Goal: Task Accomplishment & Management: Manage account settings

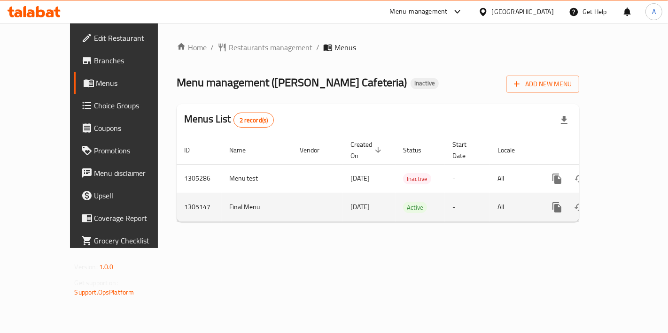
click at [630, 202] on icon "enhanced table" at bounding box center [624, 207] width 11 height 11
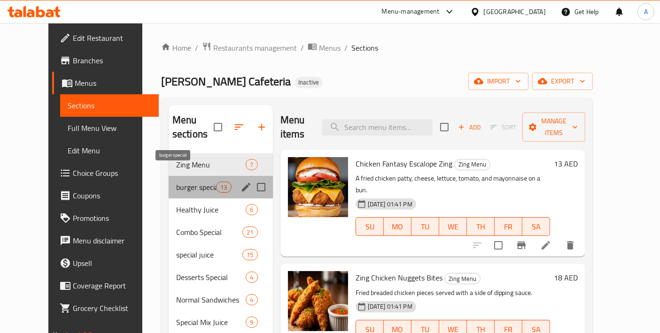
click at [196, 182] on span "burger special" at bounding box center [196, 187] width 40 height 11
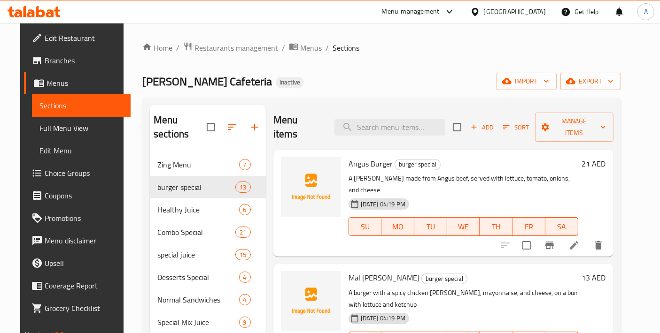
click at [47, 38] on span "Edit Restaurant" at bounding box center [84, 37] width 78 height 11
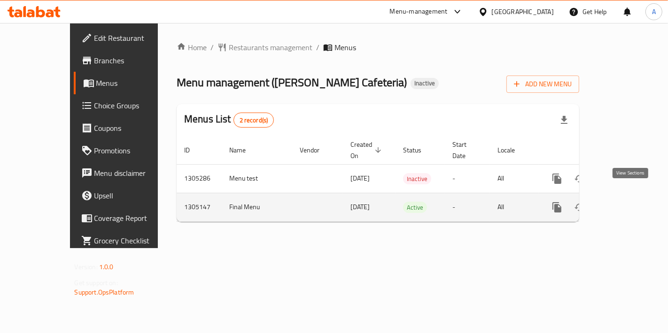
click at [626, 202] on icon "enhanced table" at bounding box center [624, 207] width 11 height 11
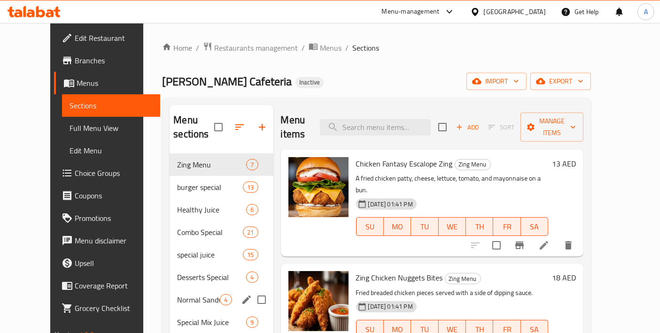
scroll to position [354, 0]
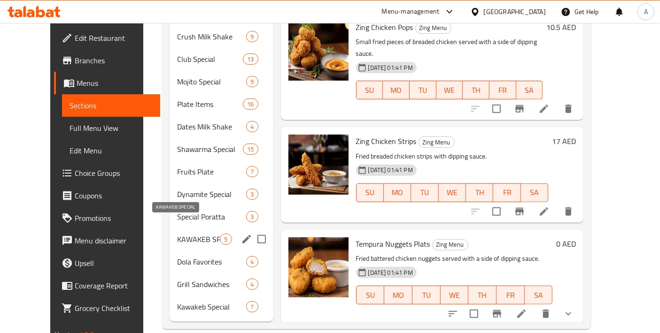
click at [179, 234] on span "KAWAKEB SPECIAL" at bounding box center [198, 239] width 43 height 11
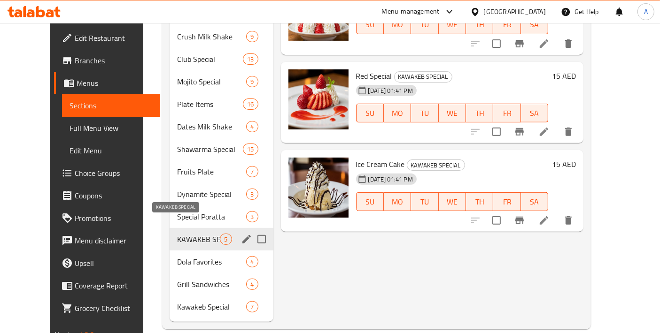
click at [179, 228] on div "KAWAKEB SPECIAL 5" at bounding box center [221, 239] width 103 height 23
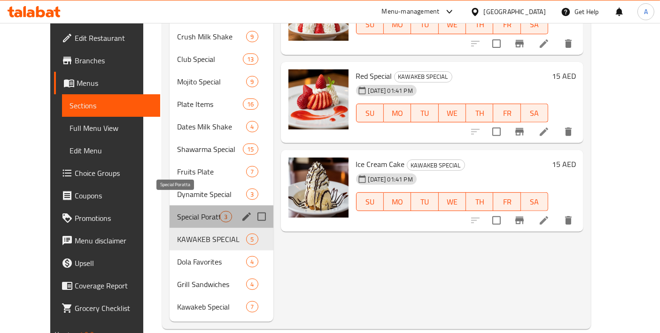
click at [181, 211] on span "Special Poratta" at bounding box center [198, 216] width 43 height 11
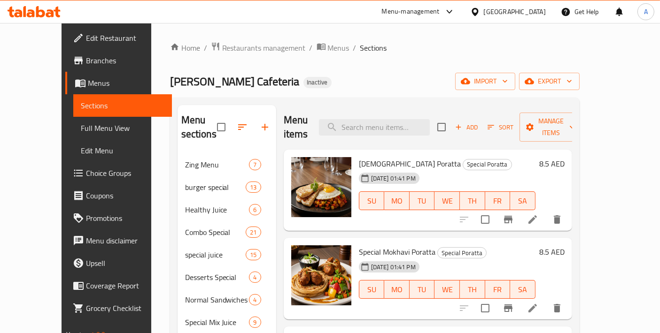
click at [400, 133] on div "Menu items Add Sort Manage items" at bounding box center [428, 127] width 288 height 45
click at [400, 124] on input "search" at bounding box center [374, 127] width 111 height 16
paste input "Bottle Juice"
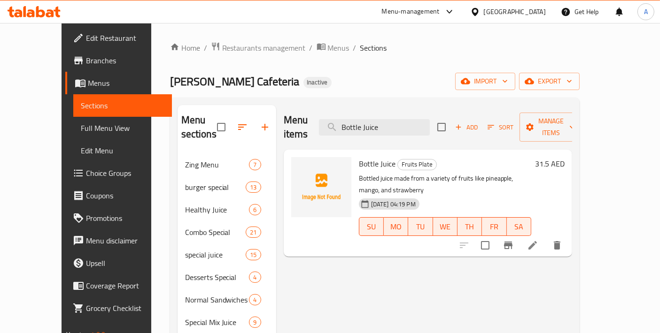
type input "Bottle Juice"
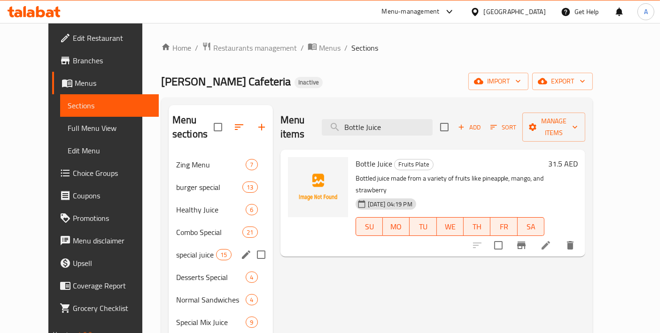
click at [183, 244] on div "special juice 15" at bounding box center [221, 255] width 104 height 23
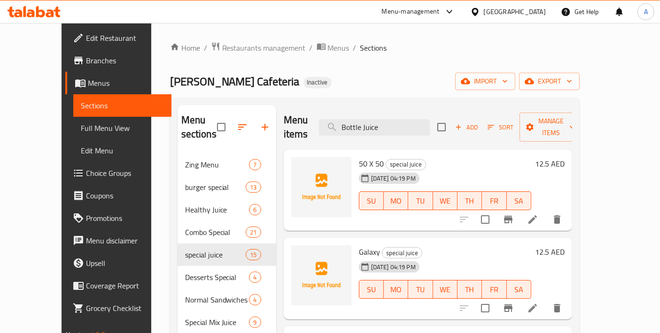
click at [356, 106] on div "Menu items Bottle Juice Add Sort Manage items" at bounding box center [428, 127] width 288 height 45
drag, startPoint x: 427, startPoint y: 122, endPoint x: 246, endPoint y: 108, distance: 180.9
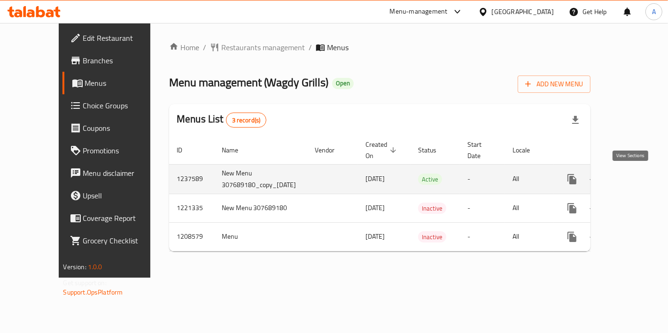
click at [640, 179] on link "enhanced table" at bounding box center [639, 179] width 23 height 23
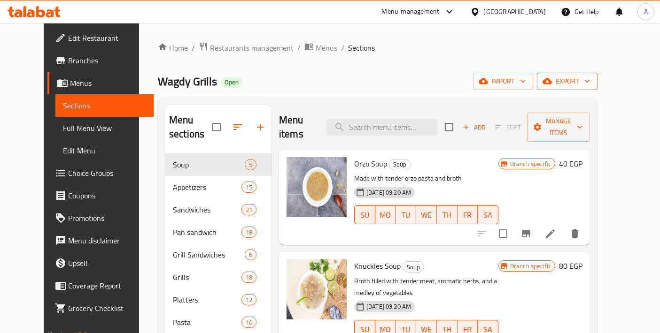
click at [590, 78] on span "export" at bounding box center [567, 82] width 46 height 12
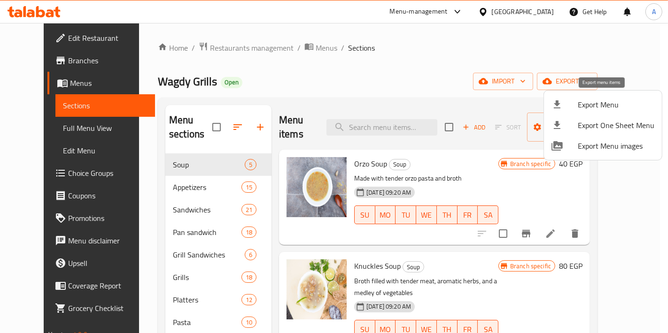
click at [570, 103] on div at bounding box center [564, 104] width 26 height 11
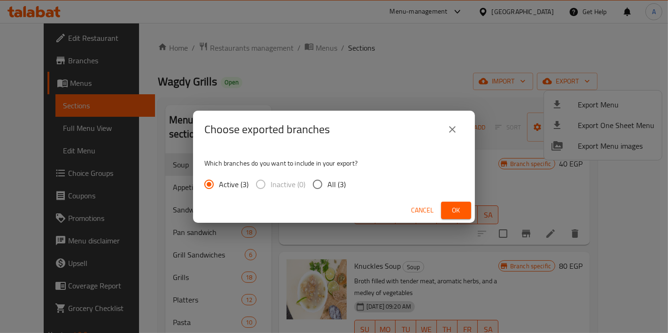
click at [332, 183] on span "All (3)" at bounding box center [336, 184] width 18 height 11
click at [327, 183] on input "All (3)" at bounding box center [318, 185] width 20 height 20
radio input "true"
click at [446, 208] on button "Ok" at bounding box center [456, 210] width 30 height 17
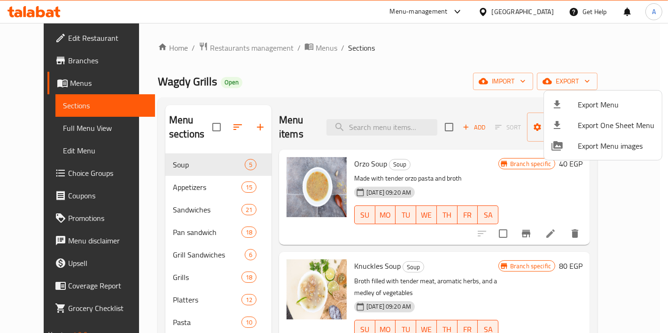
click at [405, 85] on div at bounding box center [334, 166] width 668 height 333
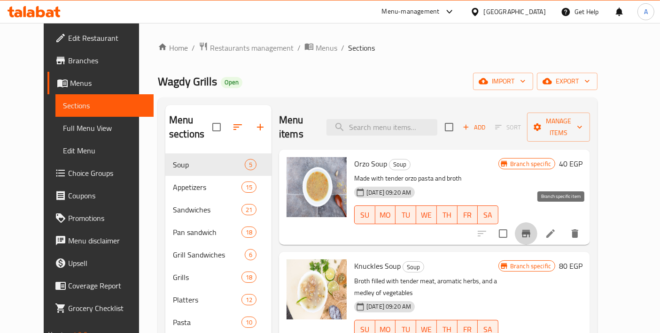
click at [532, 228] on icon "Branch-specific-item" at bounding box center [525, 233] width 11 height 11
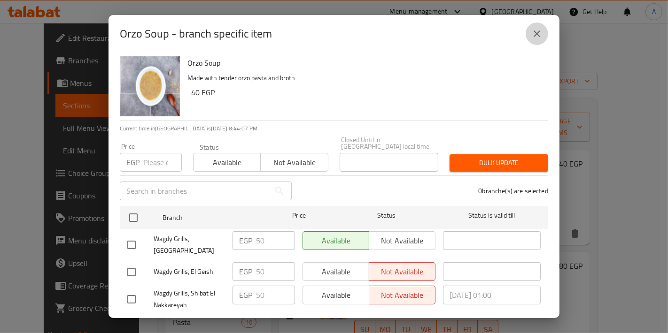
click at [548, 34] on button "close" at bounding box center [537, 34] width 23 height 23
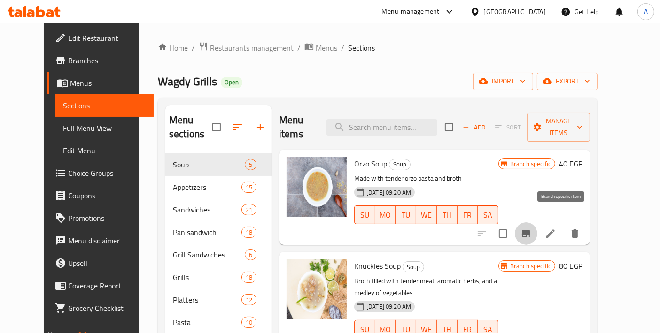
click at [532, 228] on icon "Branch-specific-item" at bounding box center [525, 233] width 11 height 11
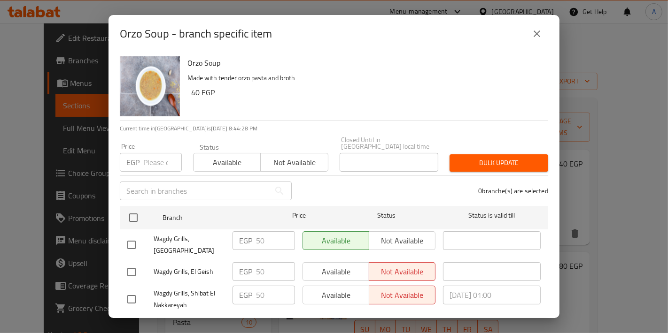
click at [536, 31] on icon "close" at bounding box center [536, 33] width 11 height 11
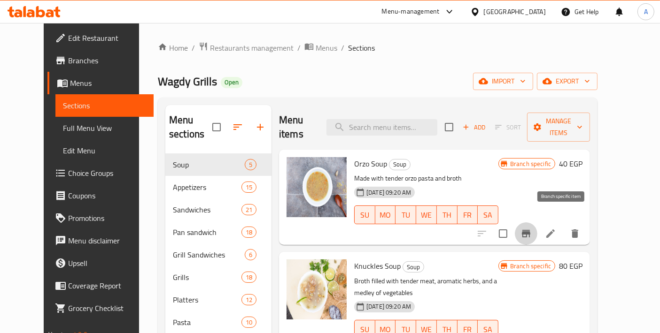
click at [532, 228] on icon "Branch-specific-item" at bounding box center [525, 233] width 11 height 11
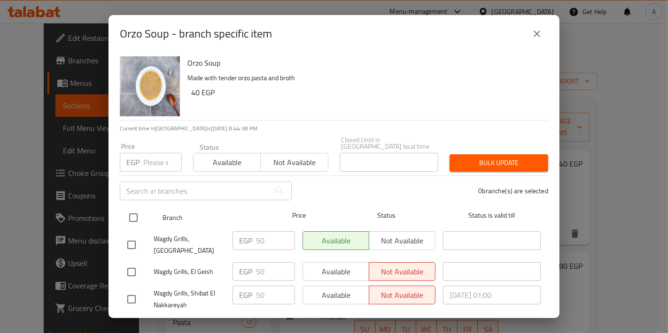
click at [136, 215] on input "checkbox" at bounding box center [134, 218] width 20 height 20
checkbox input "true"
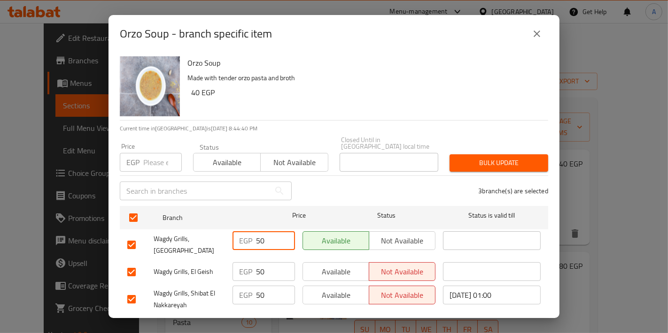
drag, startPoint x: 267, startPoint y: 232, endPoint x: 235, endPoint y: 233, distance: 31.5
click at [235, 233] on div "EGP 50 ​" at bounding box center [264, 241] width 62 height 19
type input "40"
drag, startPoint x: 265, startPoint y: 259, endPoint x: 241, endPoint y: 266, distance: 25.0
click at [241, 266] on div "EGP 50 ​" at bounding box center [264, 272] width 62 height 19
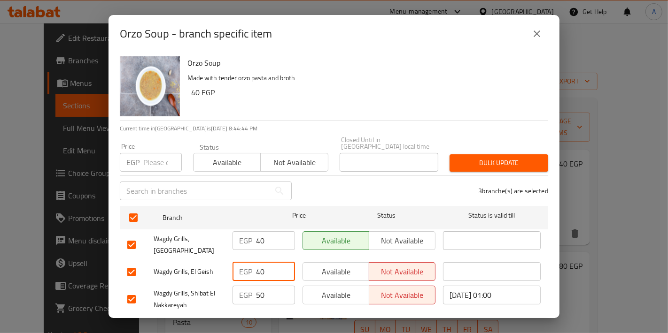
type input "40"
drag, startPoint x: 265, startPoint y: 280, endPoint x: 252, endPoint y: 283, distance: 13.5
click at [252, 286] on div "EGP 50 ​" at bounding box center [264, 295] width 62 height 19
type input "1"
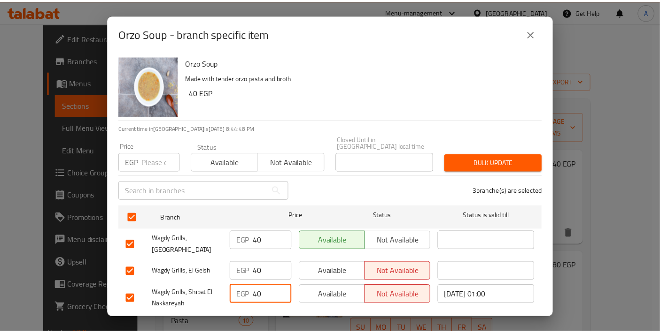
scroll to position [7, 0]
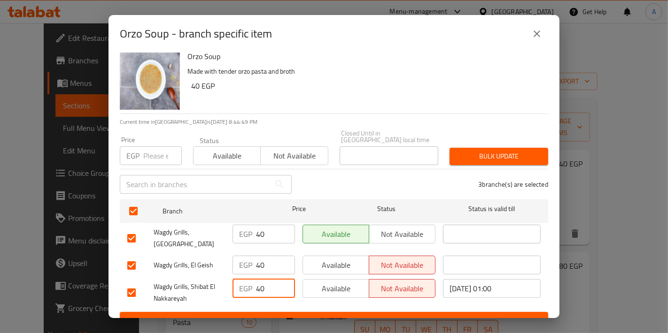
type input "40"
click at [311, 315] on span "Save" at bounding box center [333, 321] width 413 height 12
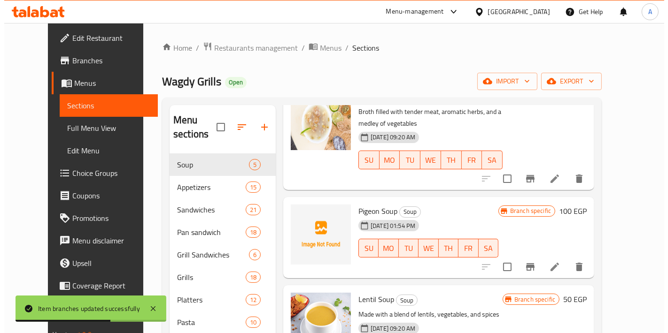
scroll to position [0, 0]
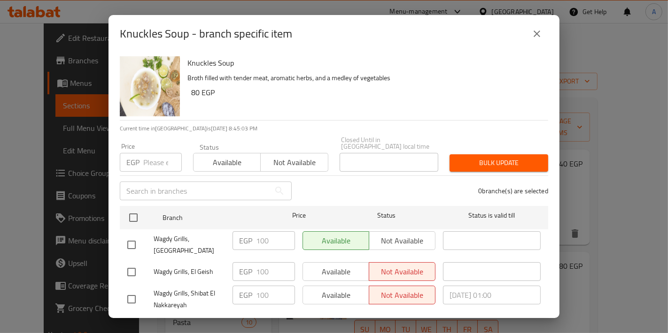
click at [535, 33] on icon "close" at bounding box center [537, 34] width 7 height 7
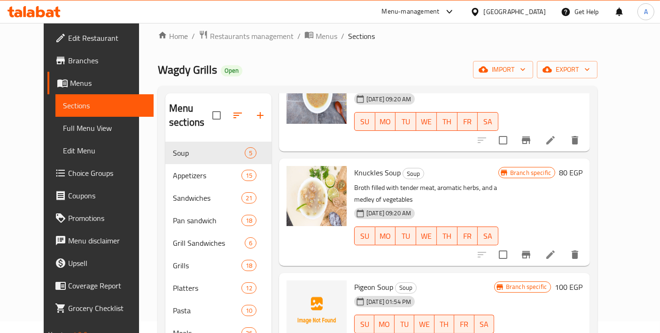
scroll to position [104, 0]
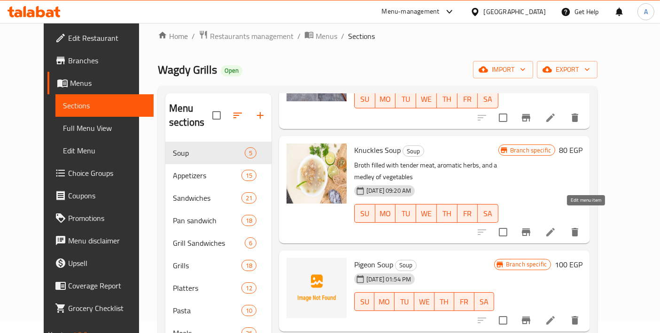
click at [556, 227] on icon at bounding box center [550, 232] width 11 height 11
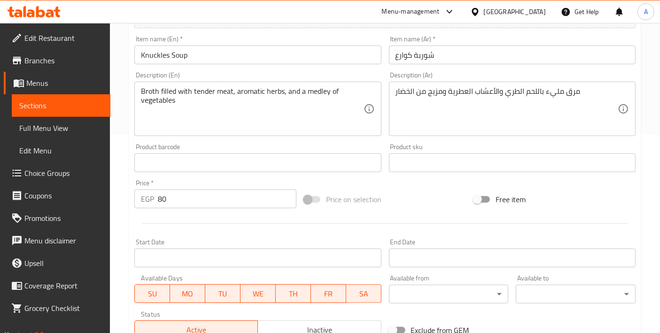
scroll to position [209, 0]
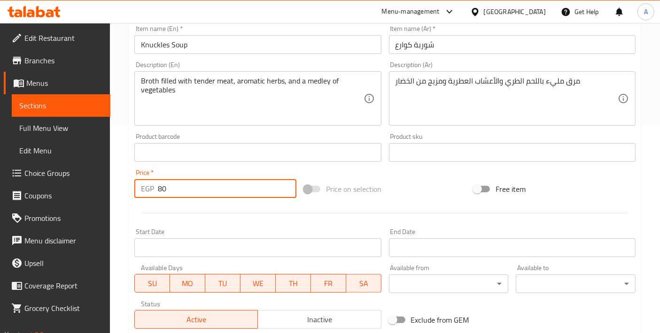
drag, startPoint x: 176, startPoint y: 188, endPoint x: 130, endPoint y: 187, distance: 45.6
click at [130, 187] on div "Update Knuckles Soup Change Image Size: 1200 x 800 px / Image formats: jpg, png…" at bounding box center [385, 163] width 512 height 560
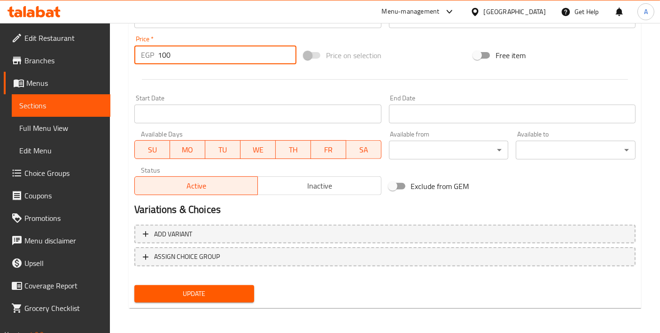
type input "100"
click at [205, 288] on span "Update" at bounding box center [194, 294] width 105 height 12
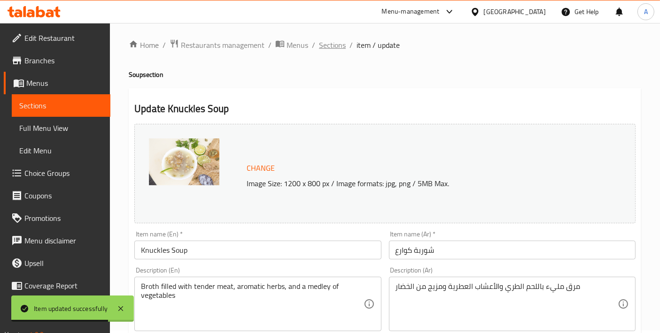
scroll to position [0, 0]
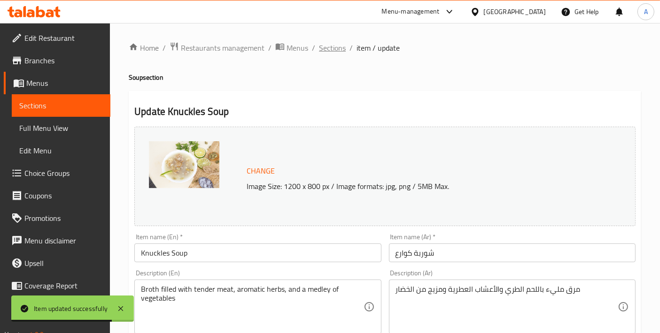
click at [335, 45] on span "Sections" at bounding box center [332, 47] width 27 height 11
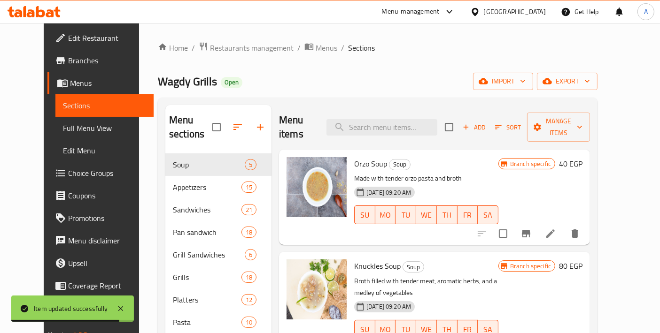
scroll to position [104, 0]
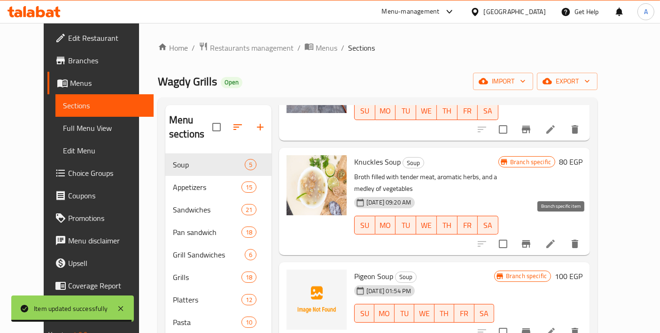
click at [537, 236] on button "Branch-specific-item" at bounding box center [526, 244] width 23 height 23
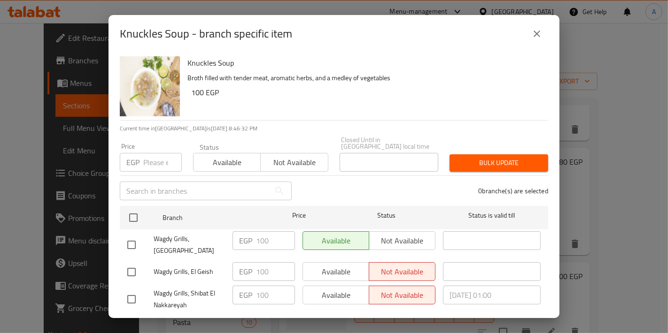
click at [534, 49] on div "Knuckles Soup - branch specific item" at bounding box center [334, 34] width 451 height 38
click at [534, 38] on icon "close" at bounding box center [536, 33] width 11 height 11
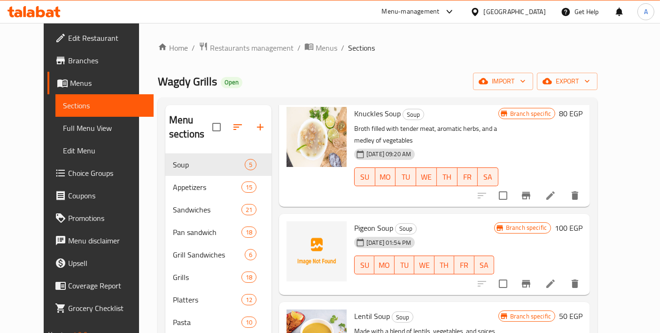
scroll to position [170, 0]
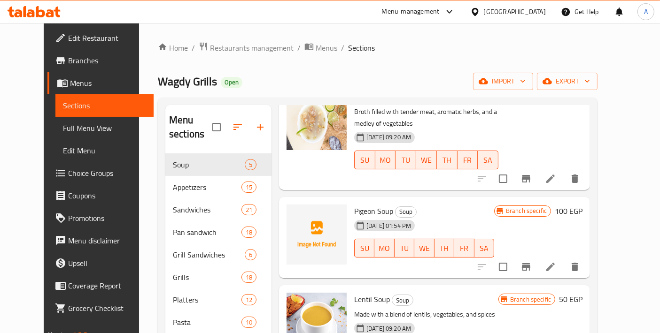
click at [537, 256] on button "Branch-specific-item" at bounding box center [526, 267] width 23 height 23
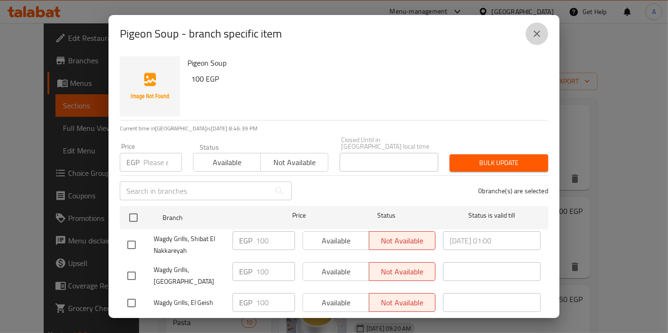
click at [538, 30] on icon "close" at bounding box center [536, 33] width 11 height 11
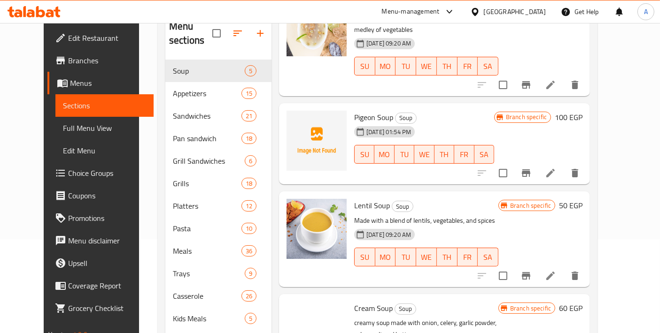
scroll to position [104, 0]
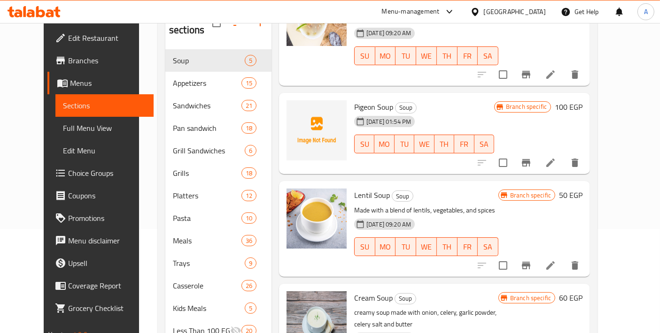
click at [530, 262] on icon "Branch-specific-item" at bounding box center [526, 266] width 8 height 8
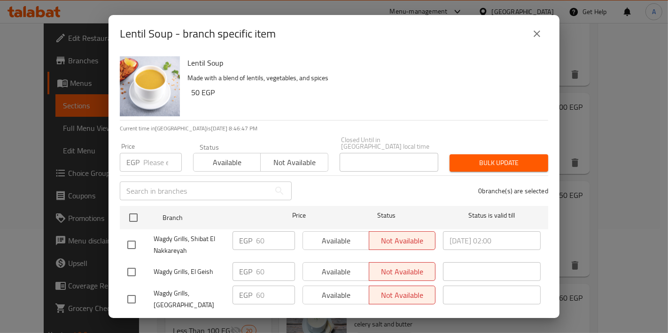
click at [538, 31] on icon "close" at bounding box center [536, 33] width 11 height 11
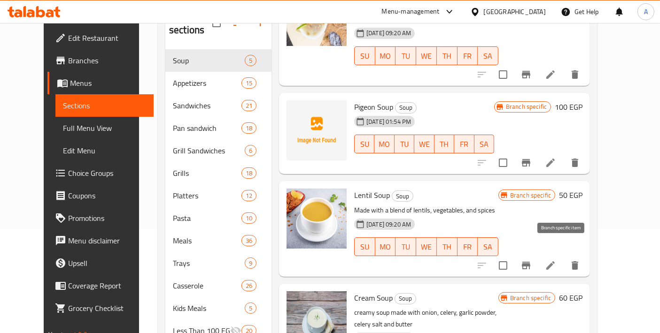
click at [532, 260] on icon "Branch-specific-item" at bounding box center [525, 265] width 11 height 11
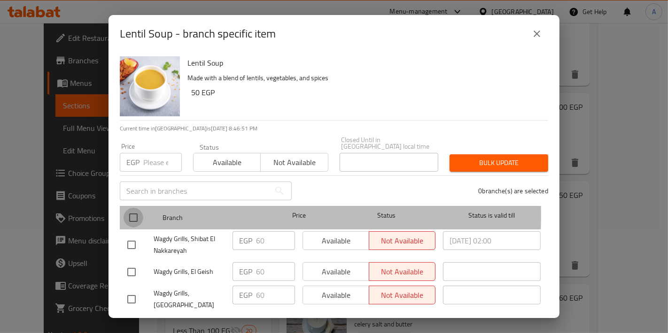
click at [135, 209] on input "checkbox" at bounding box center [134, 218] width 20 height 20
checkbox input "true"
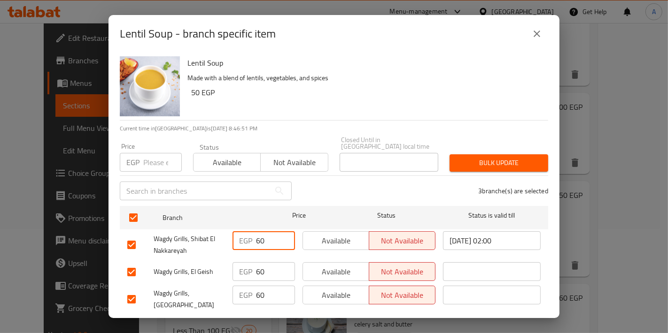
drag, startPoint x: 270, startPoint y: 234, endPoint x: 232, endPoint y: 236, distance: 38.1
click at [233, 236] on div "EGP 60 ​" at bounding box center [264, 241] width 62 height 19
type input "50"
drag, startPoint x: 260, startPoint y: 266, endPoint x: 251, endPoint y: 268, distance: 9.1
click at [251, 268] on div "EGP 60 ​" at bounding box center [264, 272] width 62 height 19
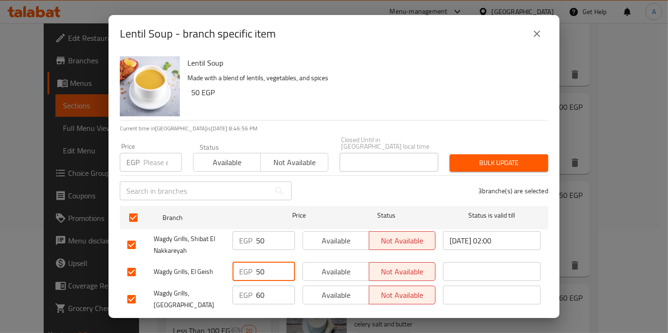
type input "50"
drag, startPoint x: 258, startPoint y: 283, endPoint x: 252, endPoint y: 285, distance: 6.5
click at [252, 286] on div "EGP 60 ​" at bounding box center [264, 295] width 62 height 19
type input "50"
click at [263, 322] on span "Save" at bounding box center [333, 328] width 413 height 12
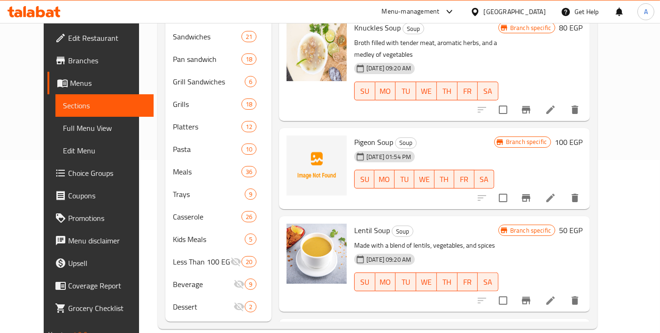
scroll to position [170, 0]
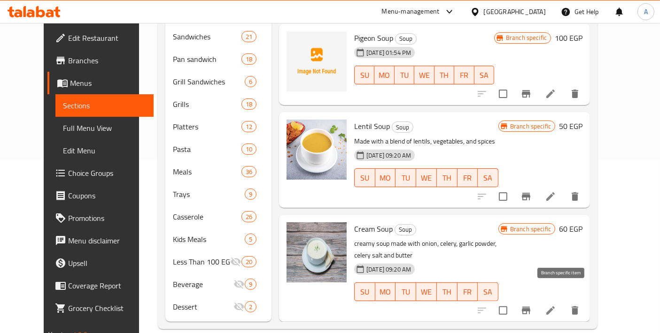
click at [537, 300] on button "Branch-specific-item" at bounding box center [526, 311] width 23 height 23
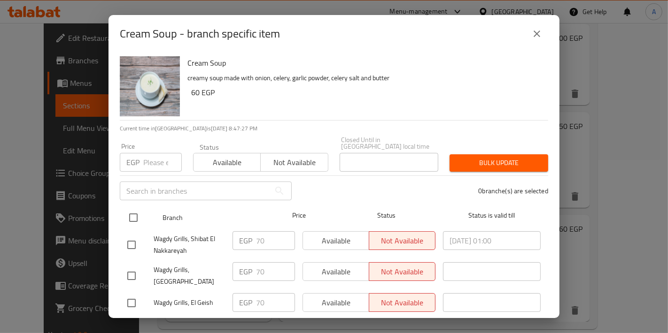
click at [134, 214] on input "checkbox" at bounding box center [134, 218] width 20 height 20
checkbox input "true"
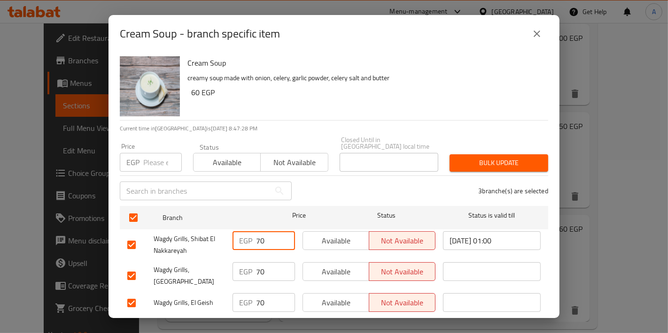
drag, startPoint x: 261, startPoint y: 238, endPoint x: 247, endPoint y: 238, distance: 14.6
click at [247, 238] on div "EGP 70 ​" at bounding box center [264, 241] width 62 height 19
type input "60"
drag, startPoint x: 267, startPoint y: 271, endPoint x: 225, endPoint y: 271, distance: 41.3
click at [225, 271] on div "Wagdy Grills, El Sadat EGP 70 ​ Available Not available ​" at bounding box center [334, 276] width 421 height 35
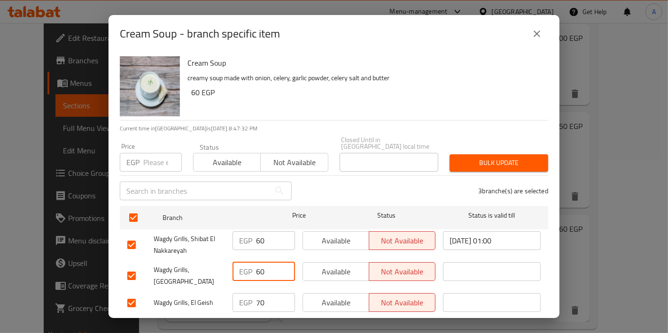
type input "60"
drag, startPoint x: 262, startPoint y: 289, endPoint x: 203, endPoint y: 295, distance: 58.5
click at [203, 295] on div "Wagdy Grills, El Geish EGP 70 ​ Available Not available ​" at bounding box center [334, 303] width 421 height 27
type input "60"
click at [186, 322] on span "Save" at bounding box center [333, 328] width 413 height 12
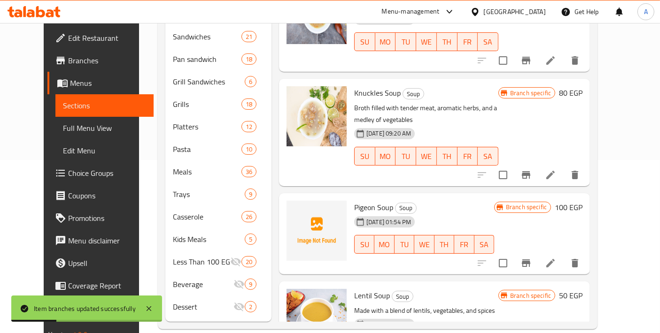
scroll to position [0, 0]
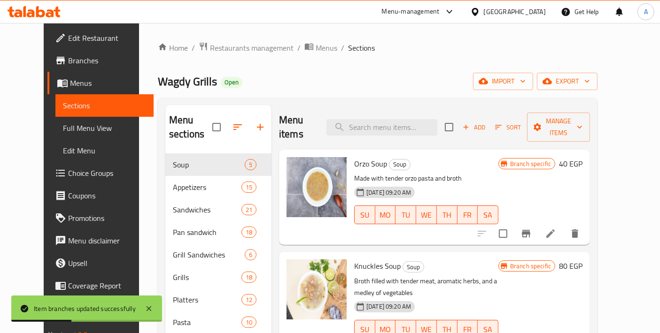
click at [447, 173] on p "Made with tender orzo pasta and broth" at bounding box center [426, 179] width 144 height 12
click at [76, 131] on span "Full Menu View" at bounding box center [105, 128] width 84 height 11
click at [87, 130] on span "Full Menu View" at bounding box center [105, 128] width 84 height 11
click at [87, 129] on span "Full Menu View" at bounding box center [105, 128] width 84 height 11
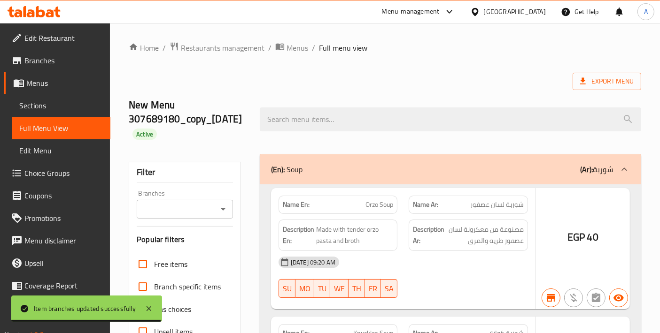
click at [142, 232] on div "Filter Branches Branches Popular filters Free items Branch specific items Has c…" at bounding box center [185, 335] width 112 height 347
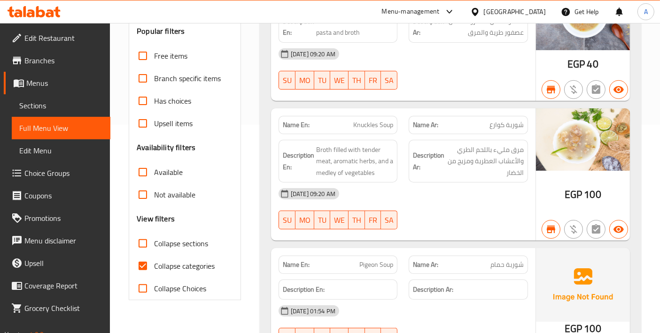
click at [149, 270] on input "Collapse categories" at bounding box center [143, 266] width 23 height 23
checkbox input "false"
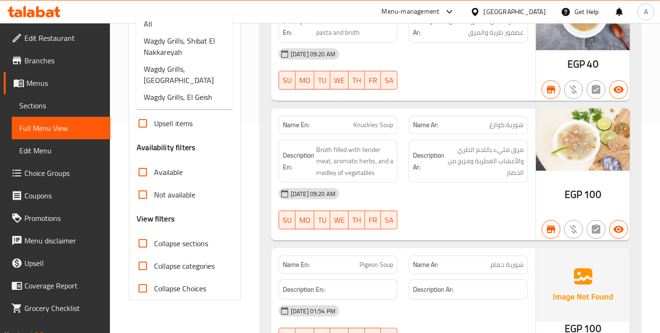
click at [212, 8] on input "Branches" at bounding box center [177, 0] width 75 height 13
click at [218, 7] on icon "Close" at bounding box center [222, 0] width 11 height 11
click at [221, 7] on icon "Close" at bounding box center [222, 0] width 11 height 11
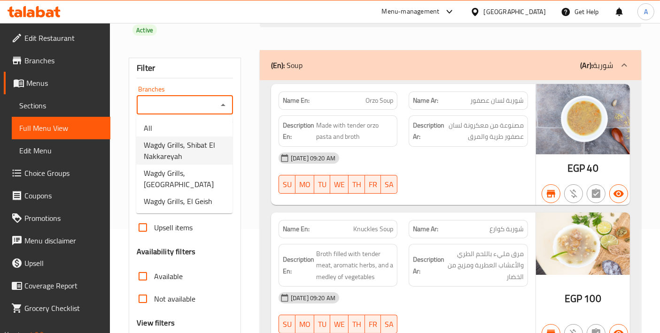
click at [201, 158] on span "Wagdy Grills, Shibat El Nakkareyah" at bounding box center [184, 151] width 81 height 23
type input "Wagdy Grills, Shibat El Nakkareyah"
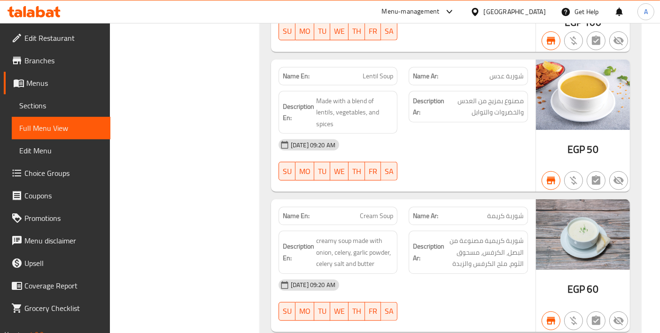
scroll to position [522, 0]
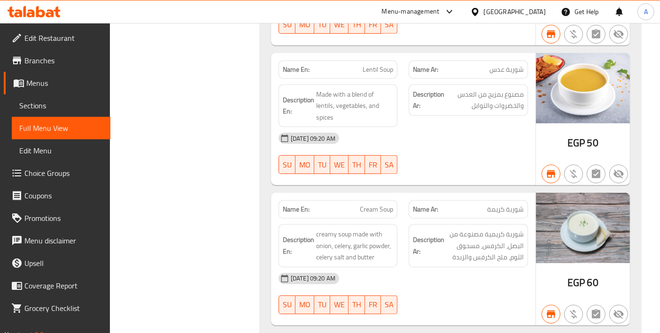
click at [70, 113] on link "Sections" at bounding box center [61, 105] width 99 height 23
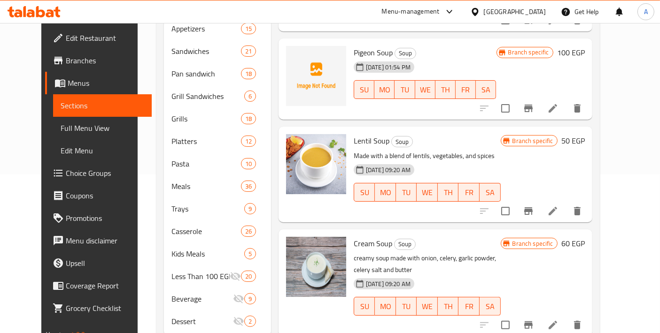
scroll to position [173, 0]
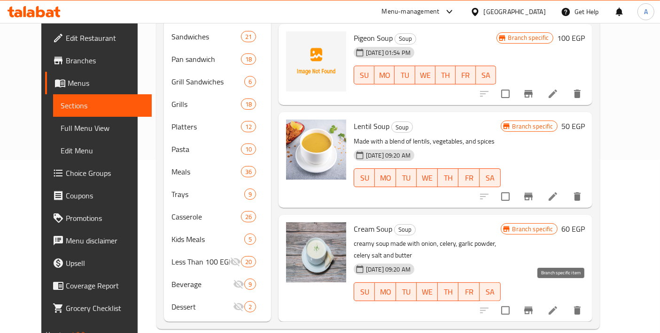
click at [533, 307] on icon "Branch-specific-item" at bounding box center [528, 311] width 8 height 8
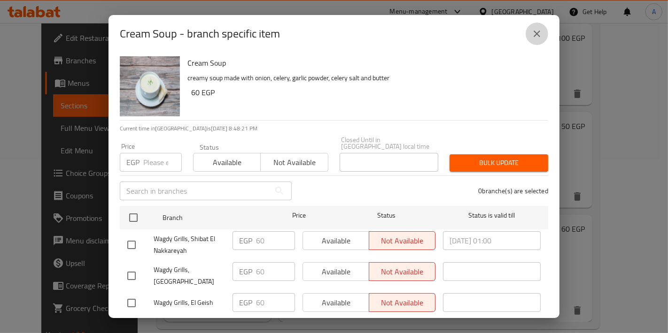
click at [533, 40] on button "close" at bounding box center [537, 34] width 23 height 23
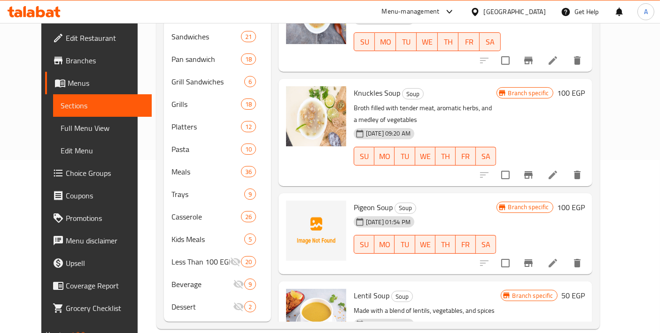
scroll to position [170, 0]
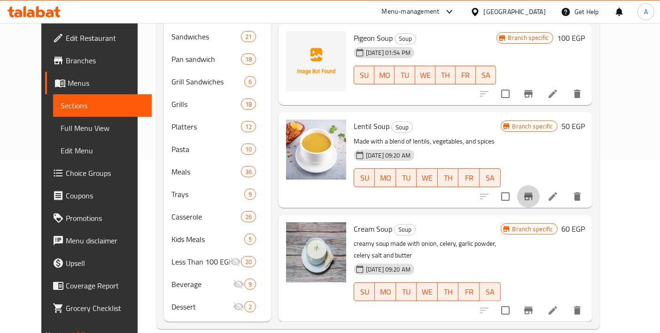
click at [534, 191] on icon "Branch-specific-item" at bounding box center [528, 196] width 11 height 11
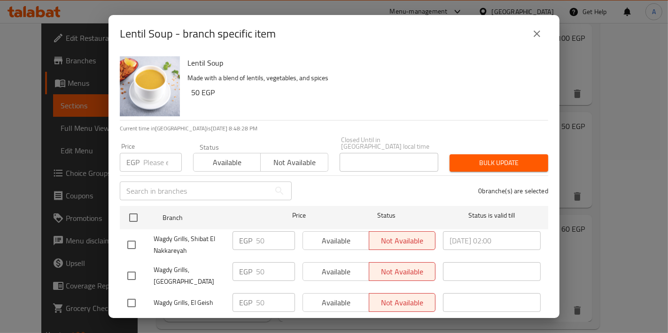
click at [542, 38] on icon "close" at bounding box center [536, 33] width 11 height 11
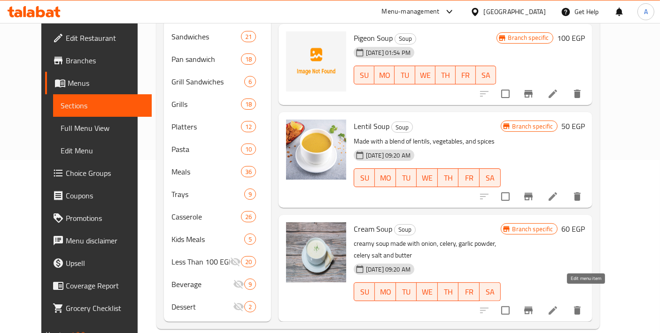
click at [558, 305] on icon at bounding box center [552, 310] width 11 height 11
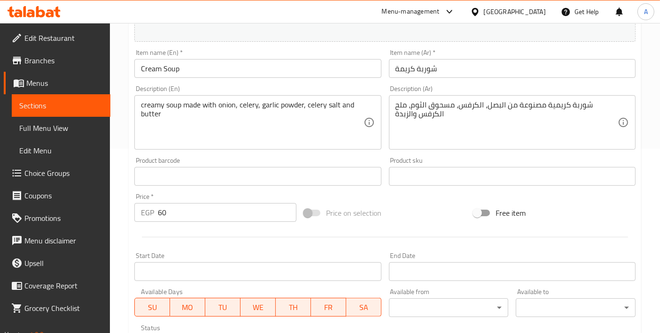
scroll to position [209, 0]
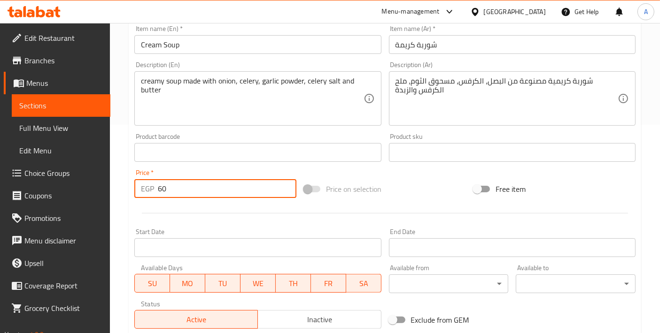
drag, startPoint x: 198, startPoint y: 192, endPoint x: 100, endPoint y: 186, distance: 98.8
click at [100, 186] on div "Edit Restaurant Branches Menus Sections Full Menu View Edit Menu Choice Groups …" at bounding box center [330, 141] width 660 height 654
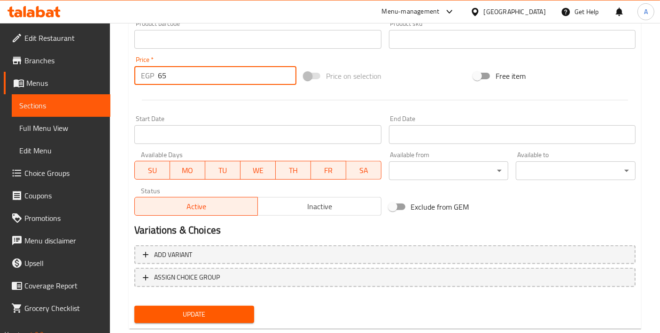
scroll to position [342, 0]
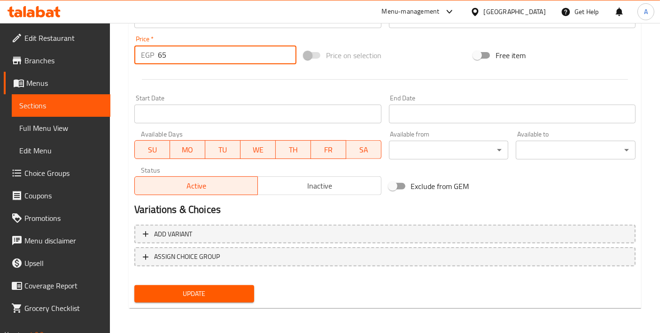
type input "65"
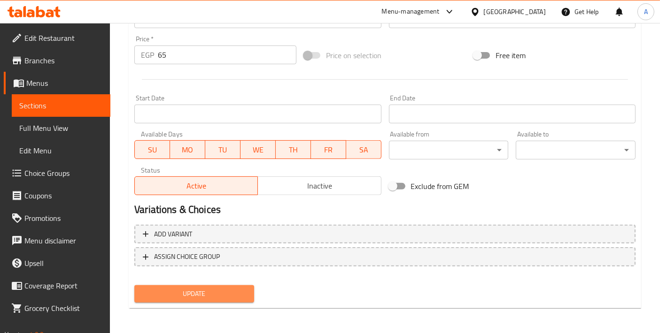
click at [231, 293] on span "Update" at bounding box center [194, 294] width 105 height 12
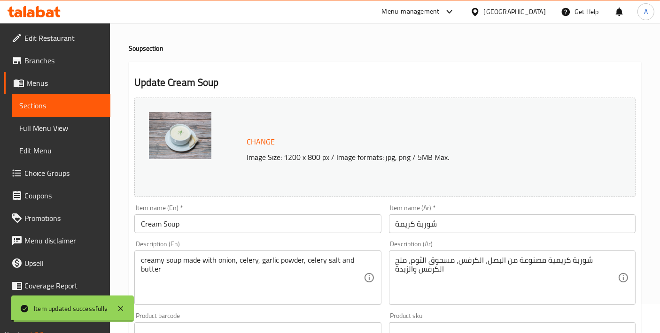
scroll to position [0, 0]
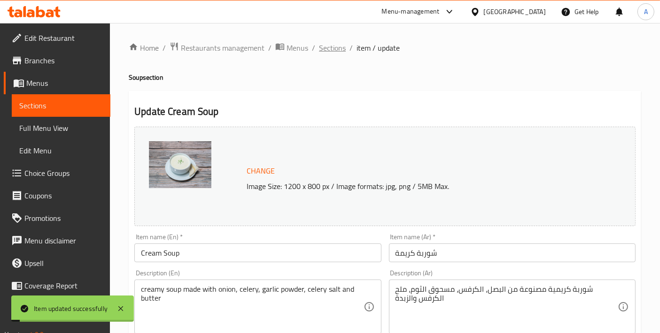
click at [324, 47] on span "Sections" at bounding box center [332, 47] width 27 height 11
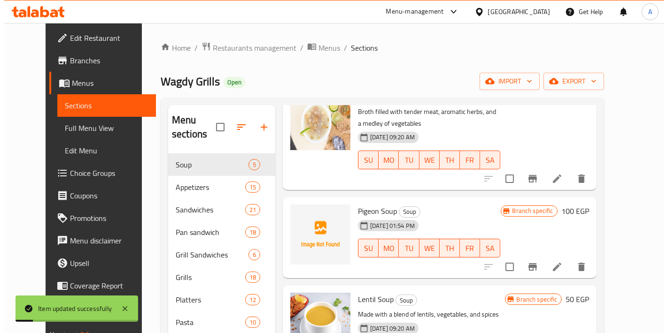
scroll to position [173, 0]
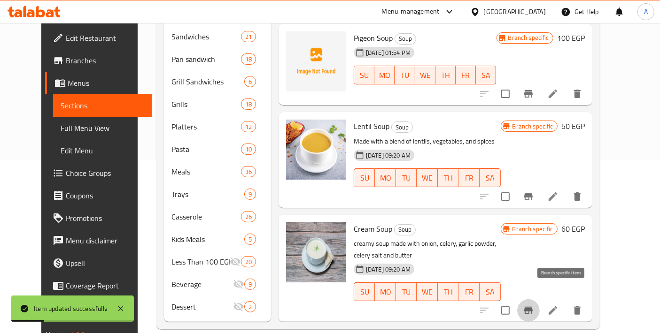
click at [534, 305] on icon "Branch-specific-item" at bounding box center [528, 310] width 11 height 11
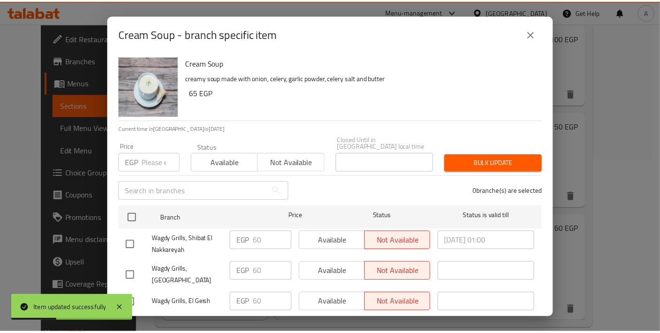
scroll to position [7, 0]
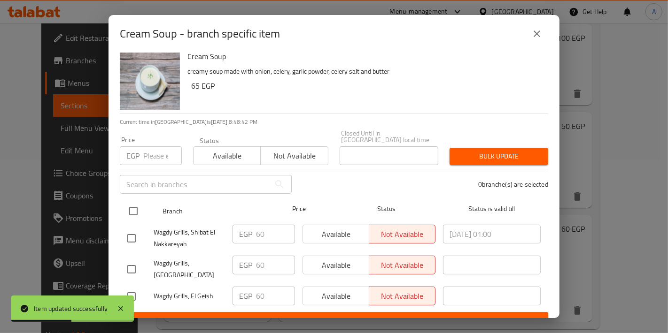
click at [133, 207] on input "checkbox" at bounding box center [134, 212] width 20 height 20
checkbox input "true"
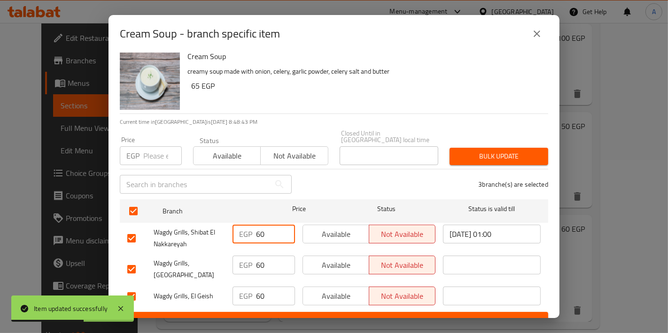
drag, startPoint x: 267, startPoint y: 229, endPoint x: 208, endPoint y: 229, distance: 59.2
click at [208, 229] on div "Wagdy Grills, Shibat El Nakkareyah EGP 60 ​ Available Not available 2025/07/28 …" at bounding box center [334, 238] width 421 height 35
type input "65"
drag, startPoint x: 261, startPoint y: 261, endPoint x: 196, endPoint y: 261, distance: 64.8
click at [198, 261] on div "Wagdy Grills, El Sadat EGP 60 ​ Available Not available ​" at bounding box center [334, 269] width 421 height 35
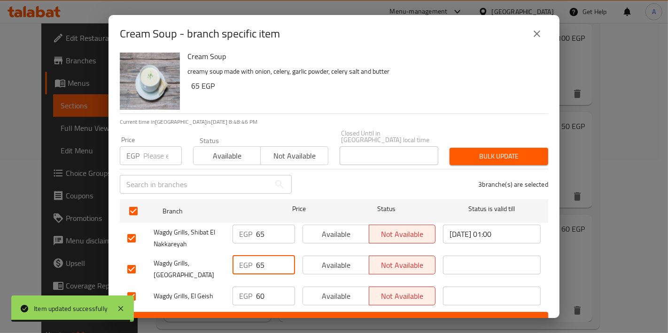
type input "65"
drag, startPoint x: 279, startPoint y: 284, endPoint x: 181, endPoint y: 275, distance: 98.1
click at [256, 287] on input "59" at bounding box center [275, 296] width 39 height 19
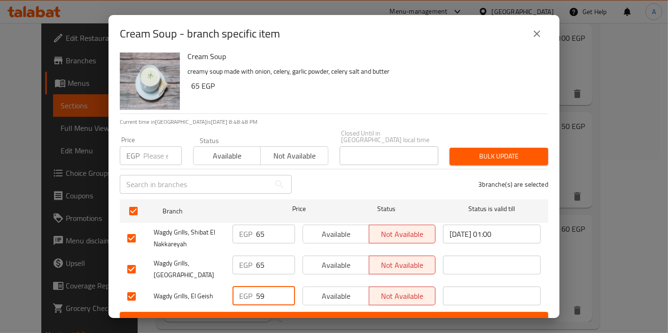
drag, startPoint x: 263, startPoint y: 281, endPoint x: 226, endPoint y: 284, distance: 36.7
click at [229, 284] on div "EGP 59 ​" at bounding box center [264, 296] width 70 height 27
type input "65"
click at [232, 312] on button "Save" at bounding box center [334, 320] width 428 height 17
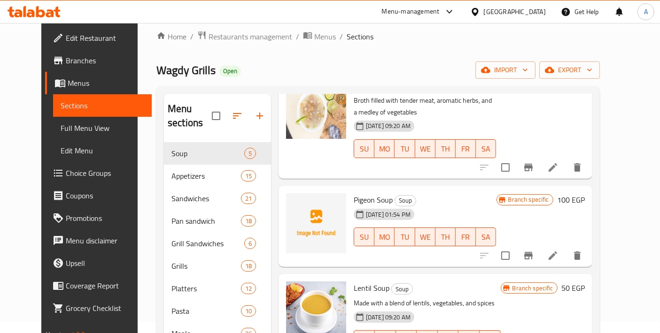
scroll to position [173, 0]
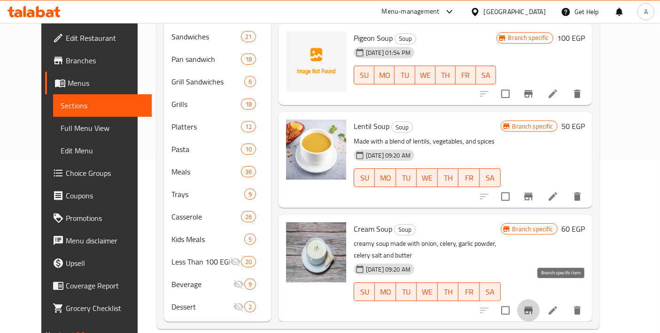
click at [540, 300] on button "Branch-specific-item" at bounding box center [528, 311] width 23 height 23
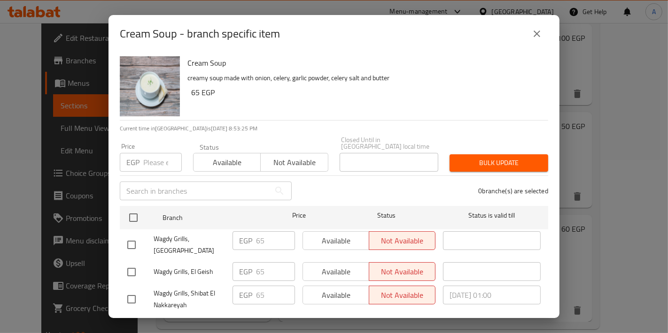
click at [533, 34] on icon "close" at bounding box center [536, 33] width 11 height 11
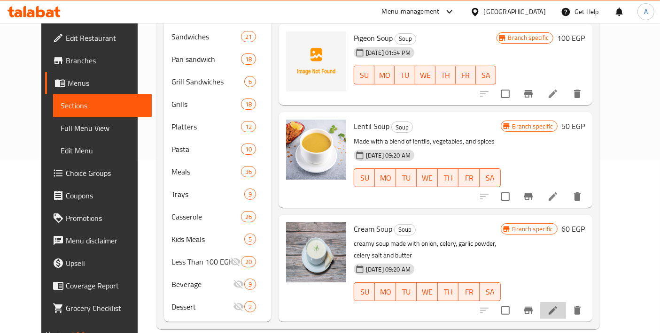
click at [566, 302] on li at bounding box center [553, 310] width 26 height 17
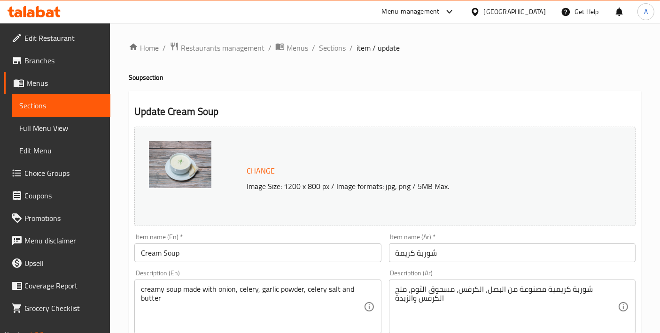
scroll to position [342, 0]
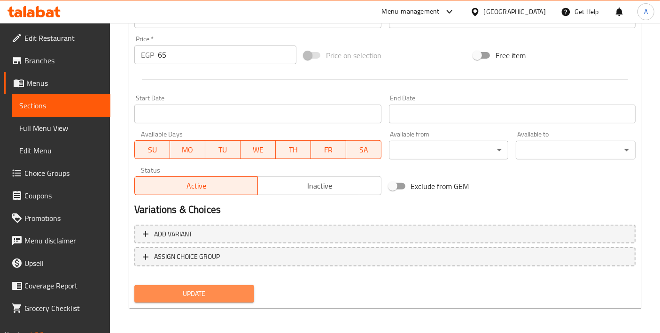
click at [226, 290] on span "Update" at bounding box center [194, 294] width 105 height 12
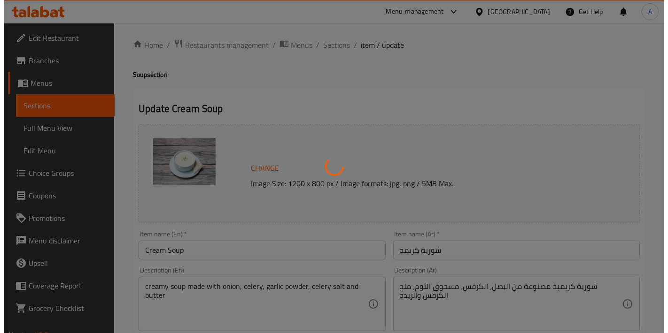
scroll to position [0, 0]
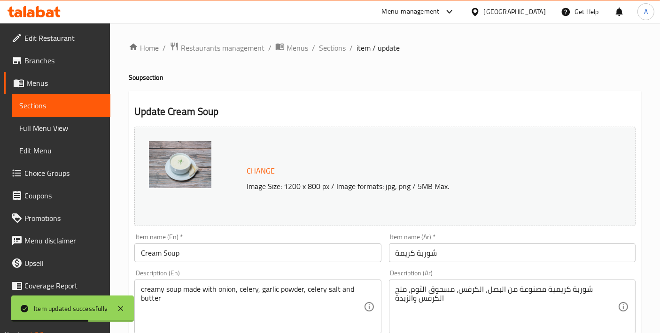
click at [64, 140] on link "Edit Menu" at bounding box center [61, 151] width 99 height 23
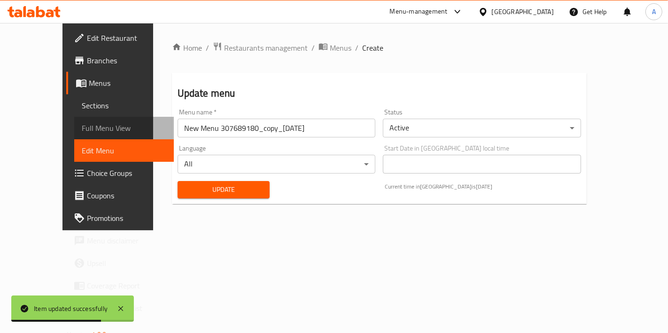
click at [82, 134] on span "Full Menu View" at bounding box center [124, 128] width 85 height 11
click at [82, 123] on span "Full Menu View" at bounding box center [124, 128] width 85 height 11
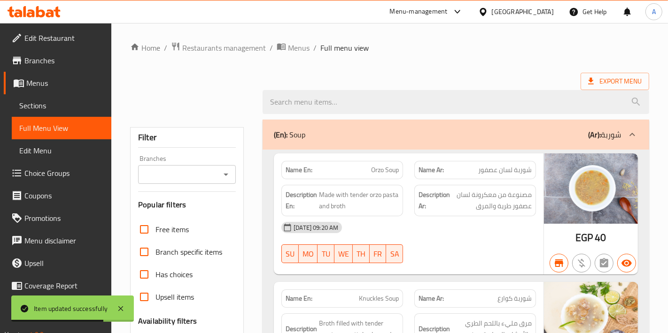
checkbox input "false"
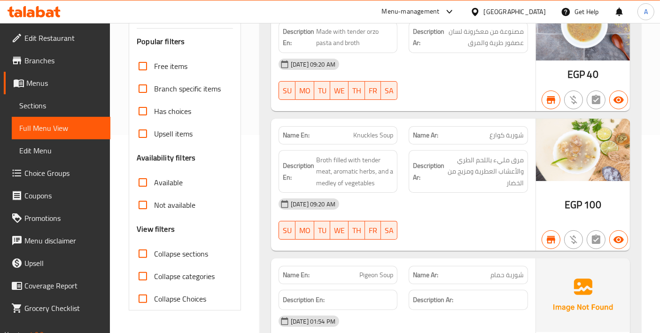
scroll to position [209, 0]
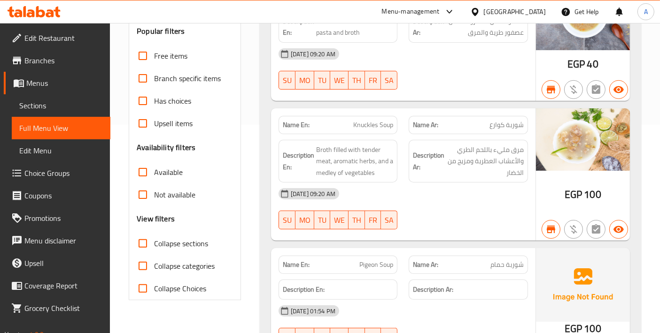
click at [143, 242] on input "Collapse sections" at bounding box center [143, 244] width 23 height 23
checkbox input "true"
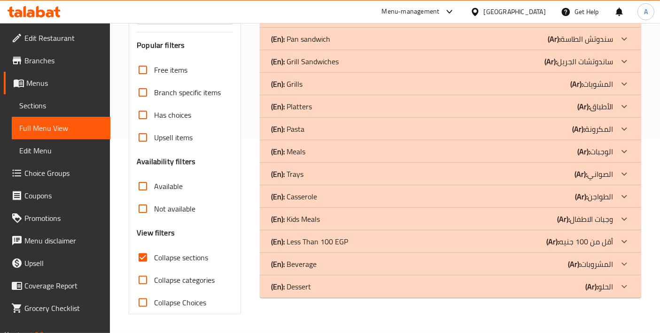
click at [212, 22] on input "Branches" at bounding box center [177, 14] width 75 height 13
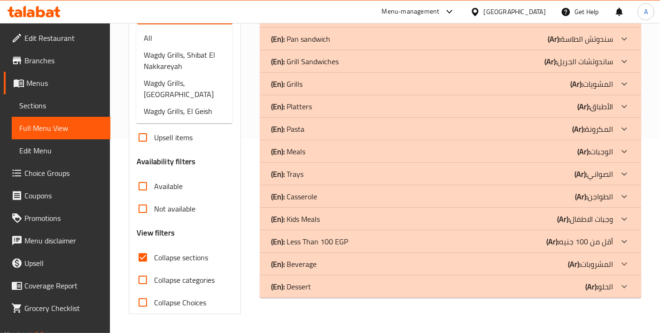
click at [222, 21] on icon "Close" at bounding box center [222, 14] width 11 height 11
click at [199, 144] on div "Filter Branches Branches Popular filters Free items Branch specific items Has c…" at bounding box center [185, 141] width 112 height 347
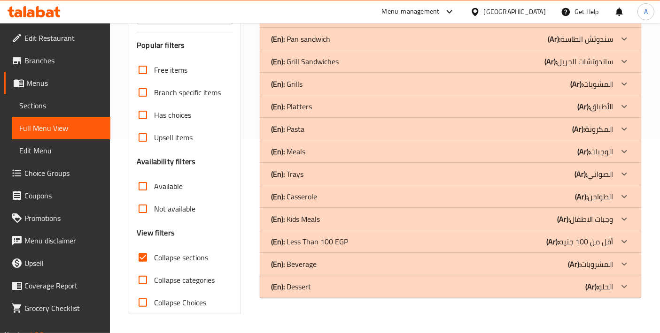
scroll to position [104, 0]
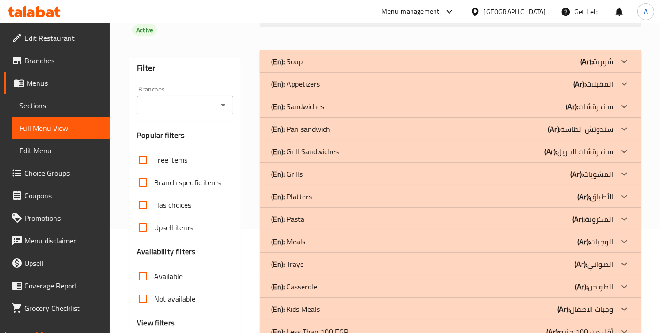
click at [223, 109] on icon "Open" at bounding box center [222, 105] width 11 height 11
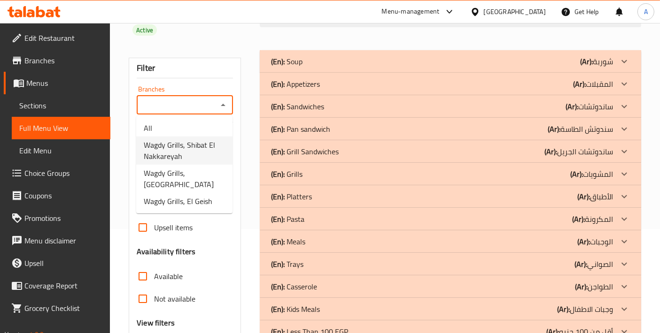
click at [209, 150] on span "Wagdy Grills, Shibat El Nakkareyah" at bounding box center [184, 151] width 81 height 23
type input "Wagdy Grills, Shibat El Nakkareyah"
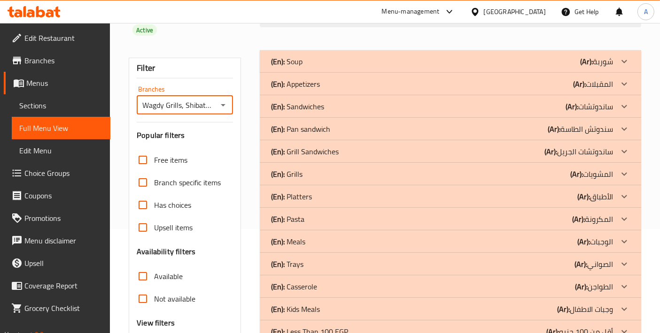
scroll to position [89, 0]
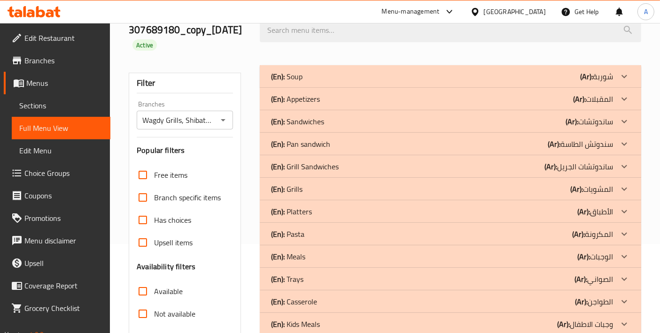
click at [526, 78] on div "(En): Soup (Ar): شوربة" at bounding box center [442, 76] width 342 height 11
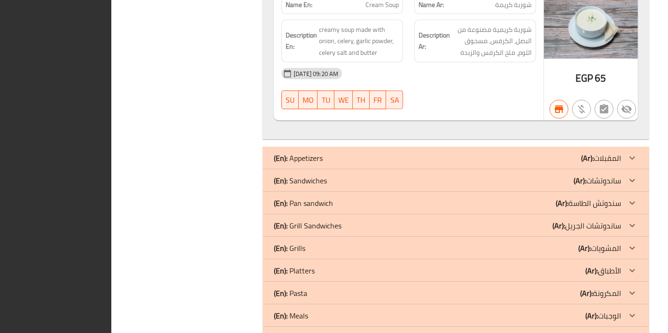
scroll to position [861, 0]
